Goal: Task Accomplishment & Management: Complete application form

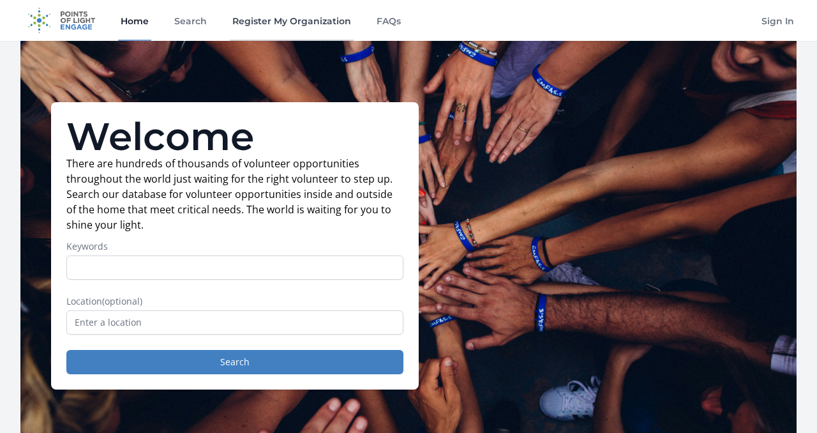
click at [266, 17] on link "Register My Organization" at bounding box center [292, 20] width 124 height 41
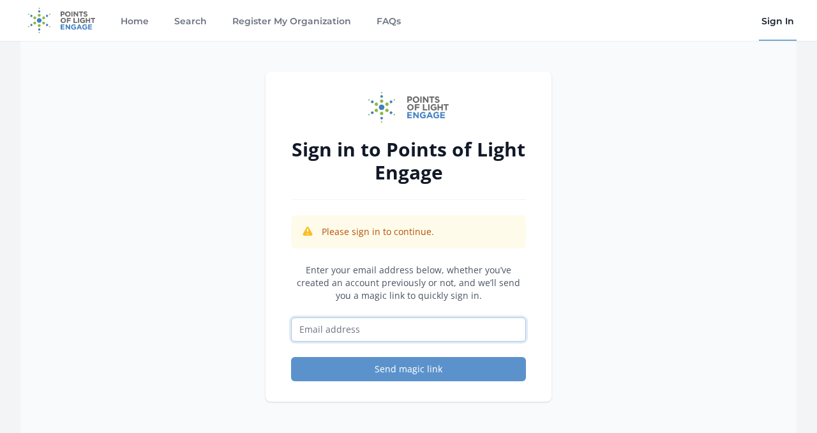
click at [359, 330] on input "Email address" at bounding box center [408, 329] width 235 height 24
click at [324, 332] on input "Email address" at bounding box center [408, 329] width 235 height 24
type input "aadyagoel@cheersforkids.com"
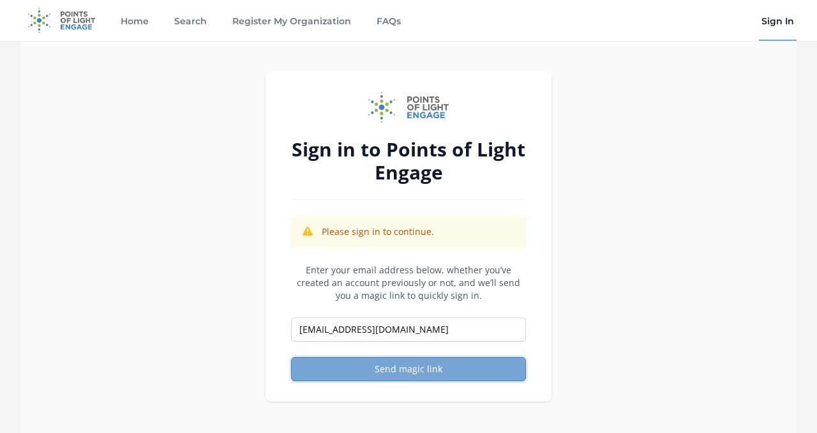
click at [407, 370] on button "Send magic link" at bounding box center [408, 369] width 235 height 24
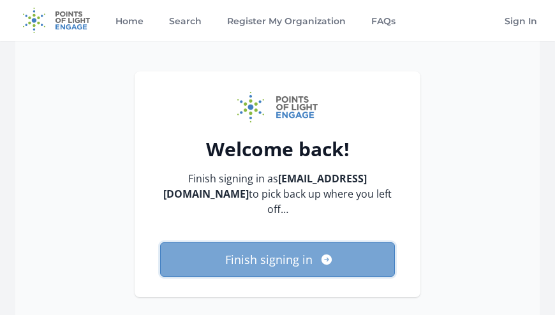
click at [239, 255] on button "Finish signing in" at bounding box center [277, 259] width 235 height 34
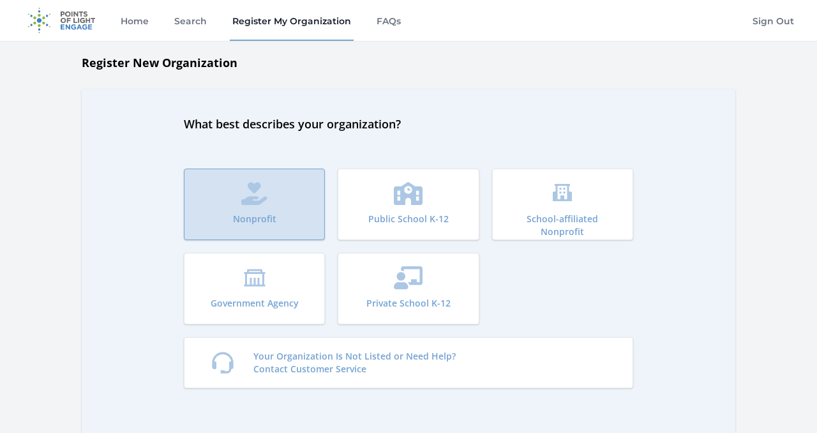
click at [259, 216] on p "Nonprofit" at bounding box center [254, 218] width 43 height 13
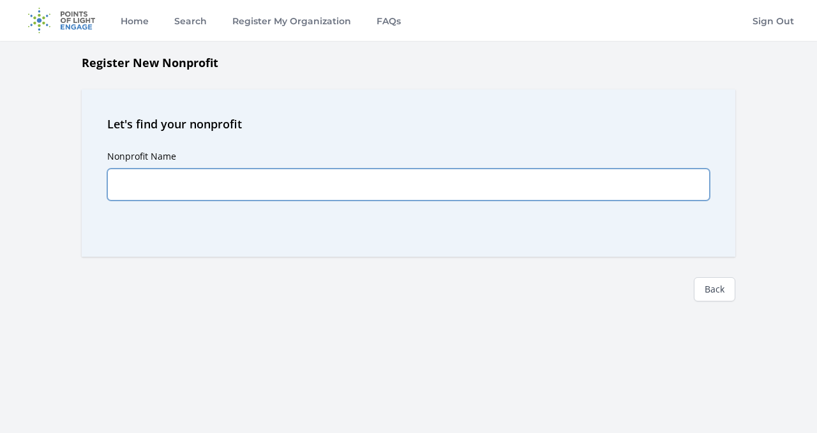
click at [254, 177] on input "Nonprofit Name" at bounding box center [408, 184] width 602 height 32
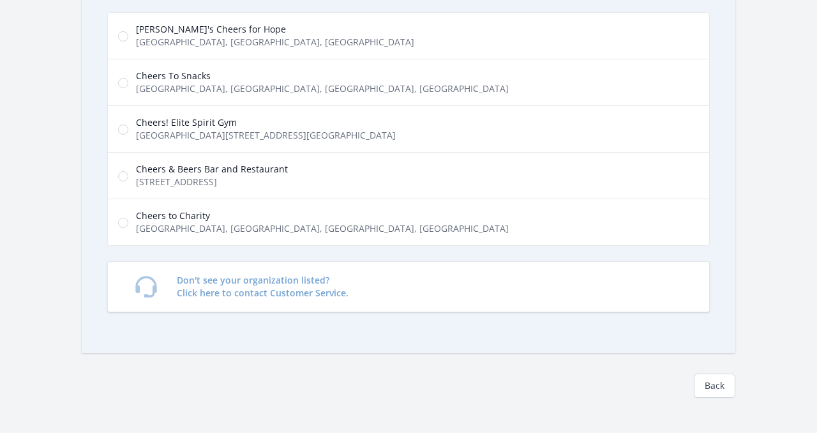
scroll to position [209, 0]
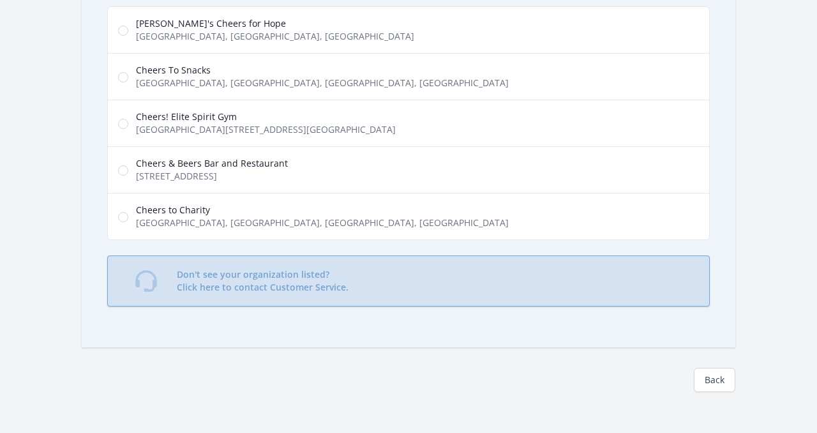
type input "Cheers for"
click at [264, 288] on p "Don't see your organization listed? Click here to contact Customer Service." at bounding box center [263, 281] width 172 height 26
